Goal: Navigation & Orientation: Find specific page/section

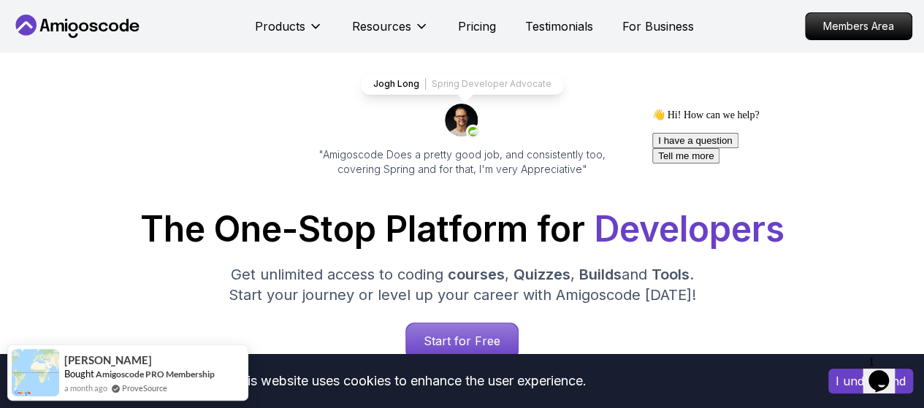
scroll to position [146, 0]
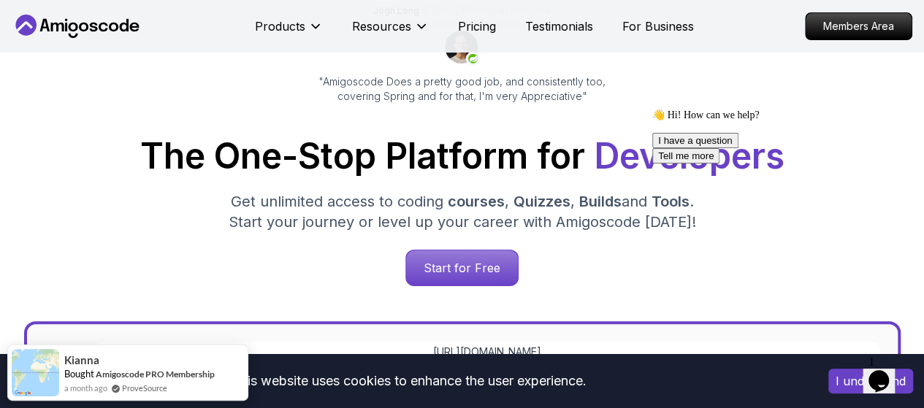
click at [886, 370] on icon "$i18n('chat', 'chat_widget')" at bounding box center [879, 381] width 20 height 22
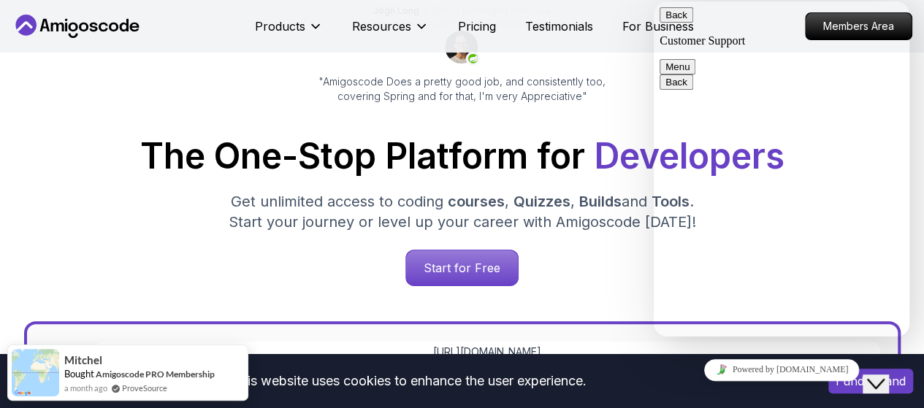
click at [654, 1] on textarea at bounding box center [654, 1] width 0 height 0
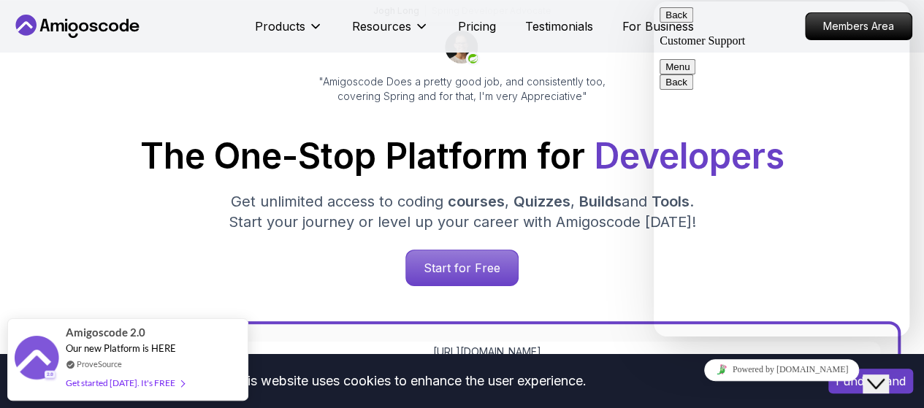
click at [609, 278] on div "Start for Free" at bounding box center [462, 268] width 901 height 37
click at [676, 22] on button "Back" at bounding box center [677, 14] width 34 height 15
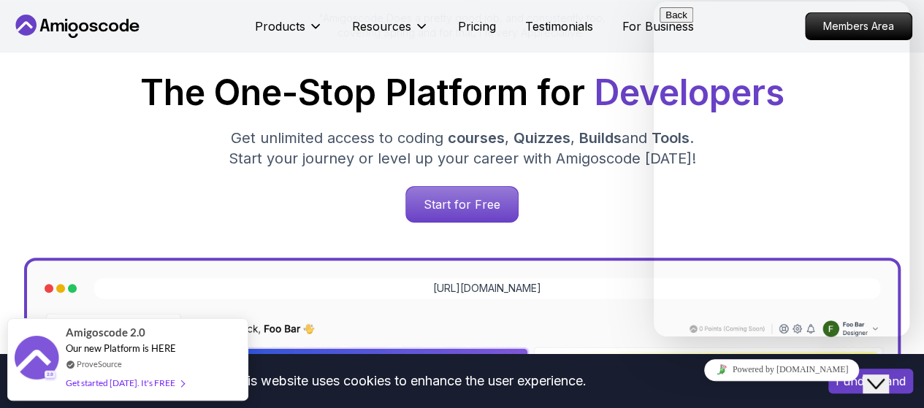
scroll to position [219, 0]
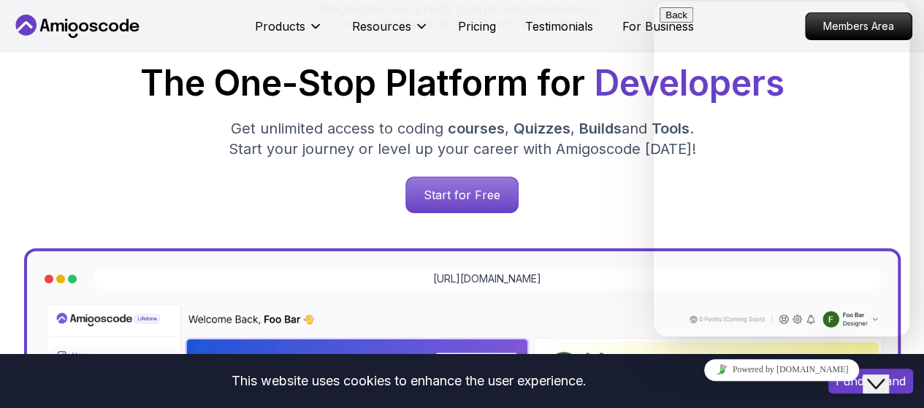
click at [885, 376] on icon "Close Chat This icon closes the chat window." at bounding box center [876, 385] width 18 height 18
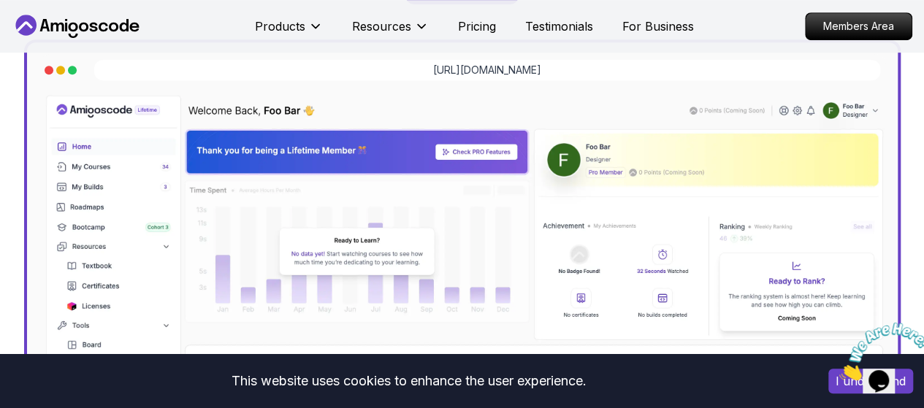
scroll to position [511, 0]
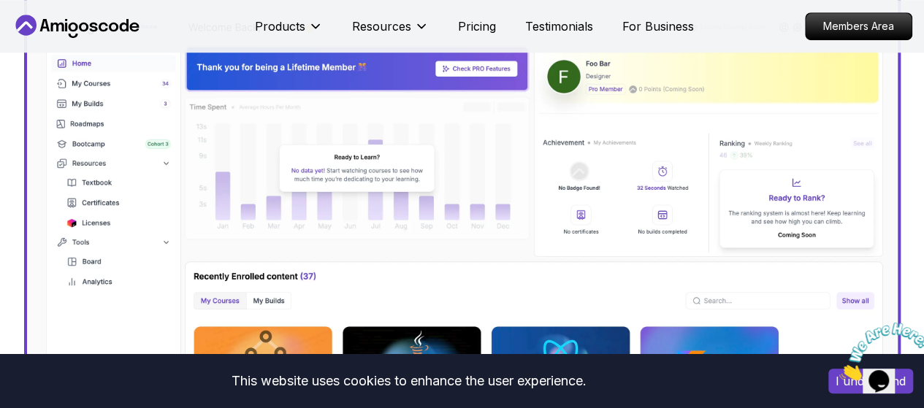
click at [167, 169] on img at bounding box center [463, 263] width 848 height 509
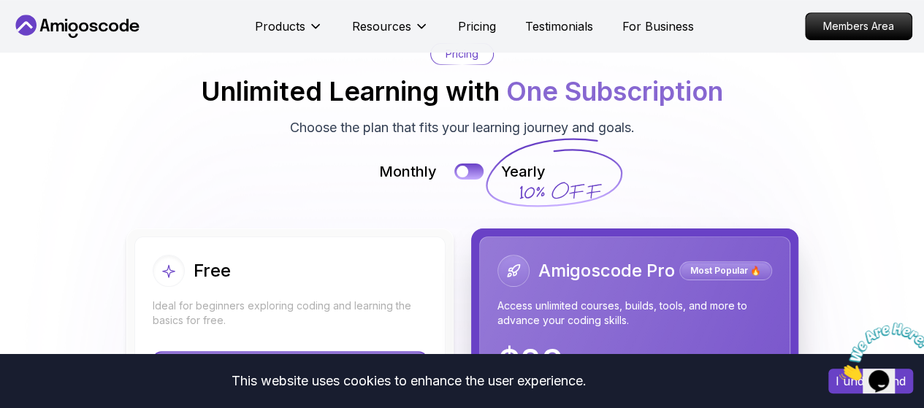
scroll to position [3142, 0]
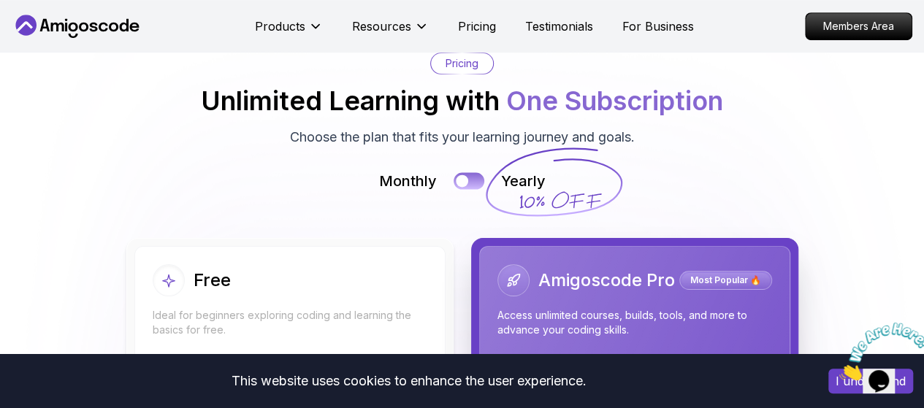
click at [473, 189] on button at bounding box center [469, 180] width 31 height 17
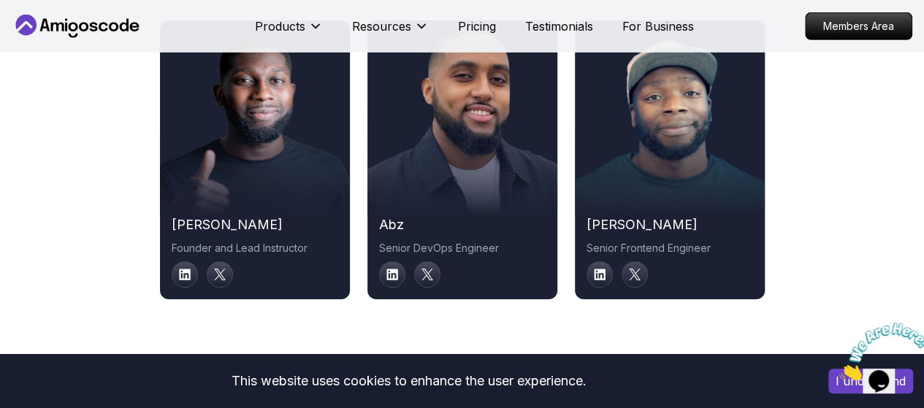
scroll to position [7818, 0]
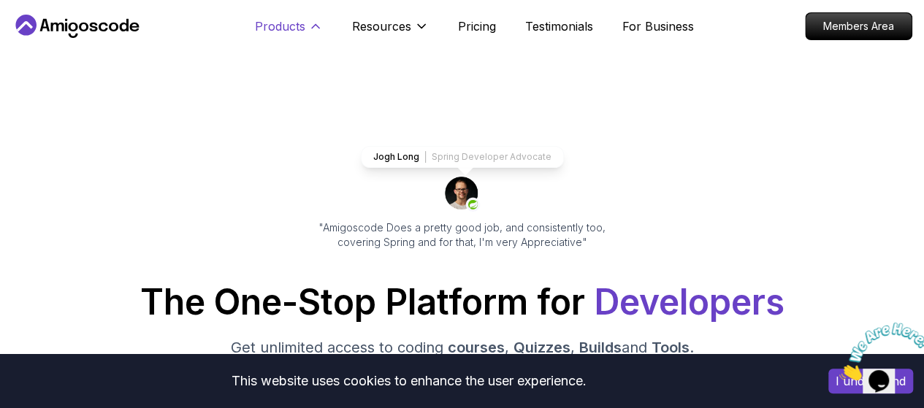
click at [294, 28] on p "Products" at bounding box center [280, 27] width 50 height 18
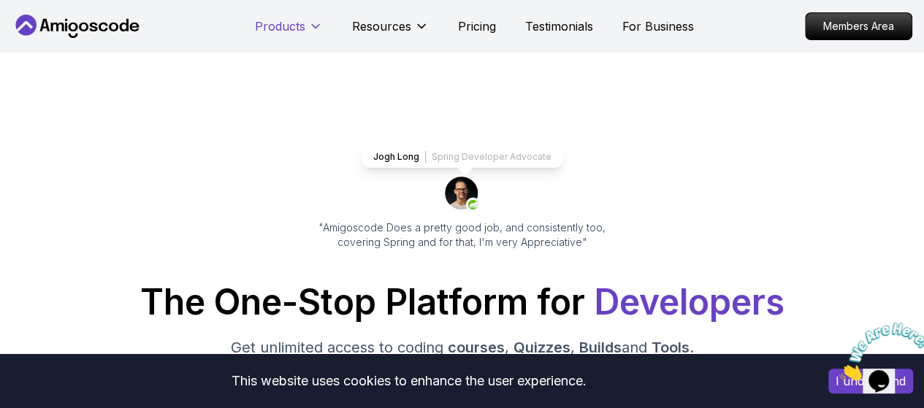
click at [294, 28] on p "Products" at bounding box center [280, 27] width 50 height 18
